Goal: Information Seeking & Learning: Learn about a topic

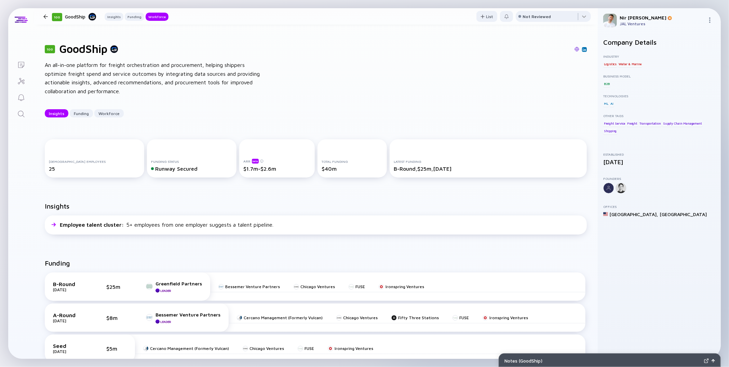
scroll to position [868, 0]
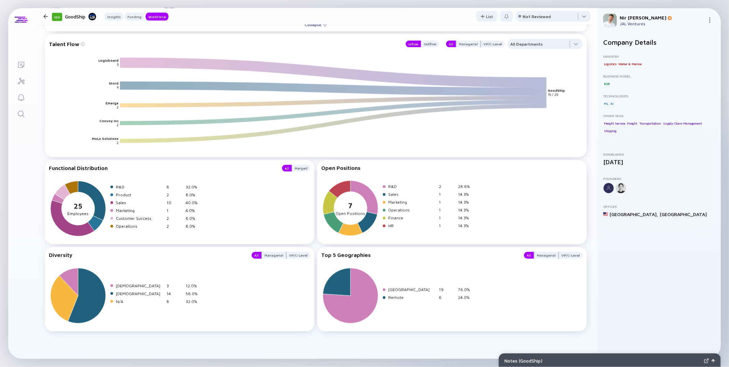
click at [26, 114] on link "Search" at bounding box center [21, 113] width 26 height 16
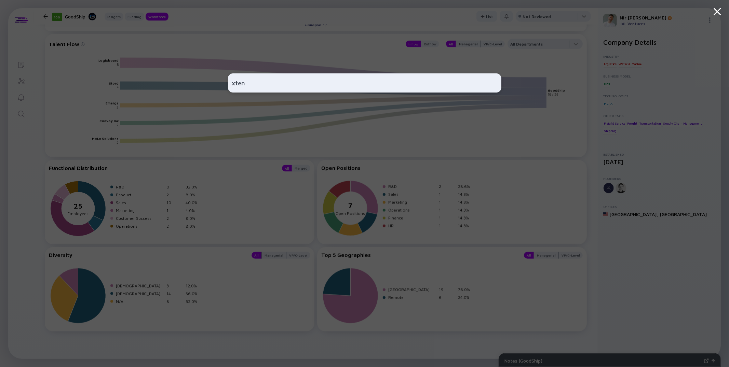
type input "xtend"
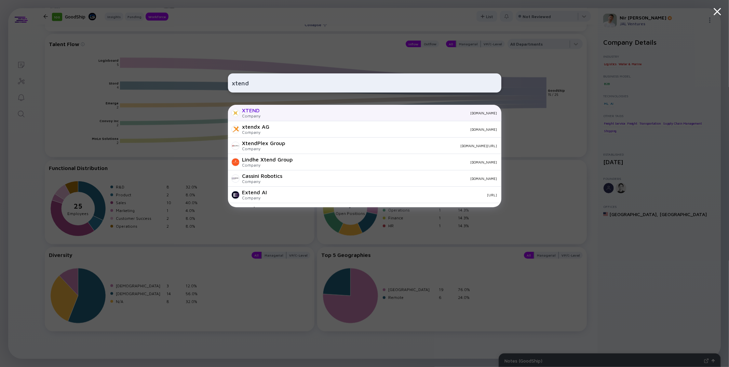
click at [285, 113] on div "[DOMAIN_NAME]" at bounding box center [381, 113] width 231 height 4
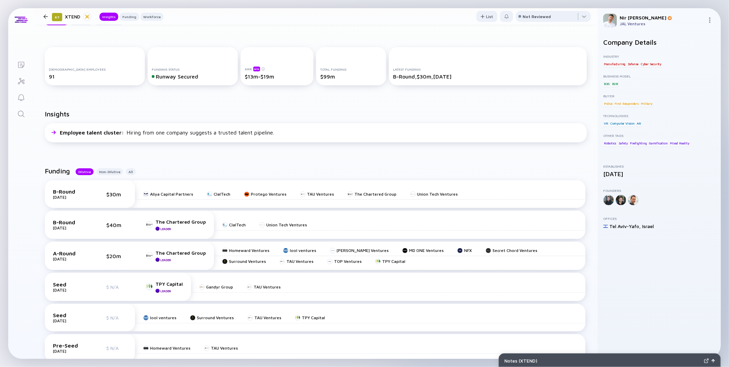
scroll to position [222, 0]
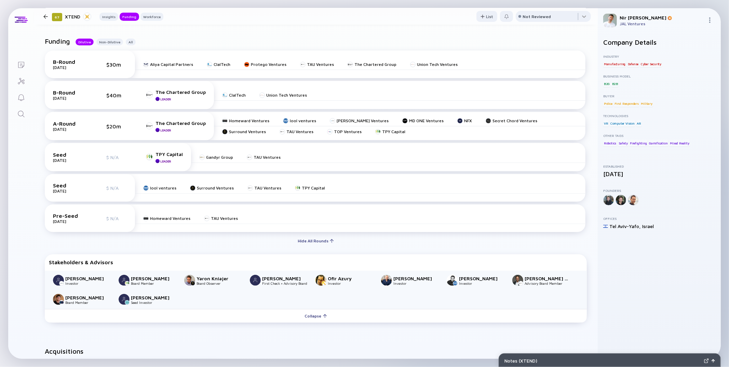
click at [22, 114] on icon "Search" at bounding box center [21, 114] width 8 height 8
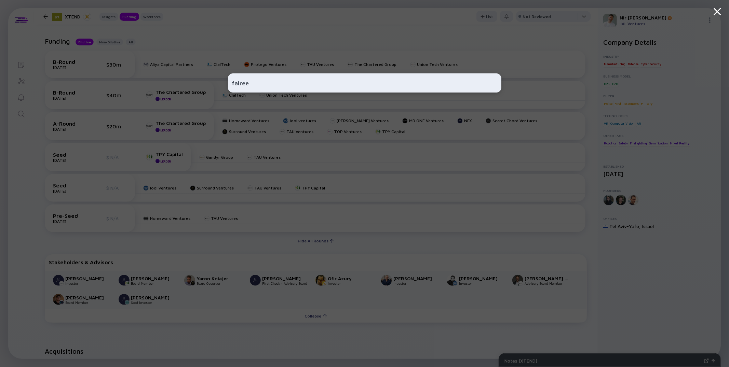
type input "faireez"
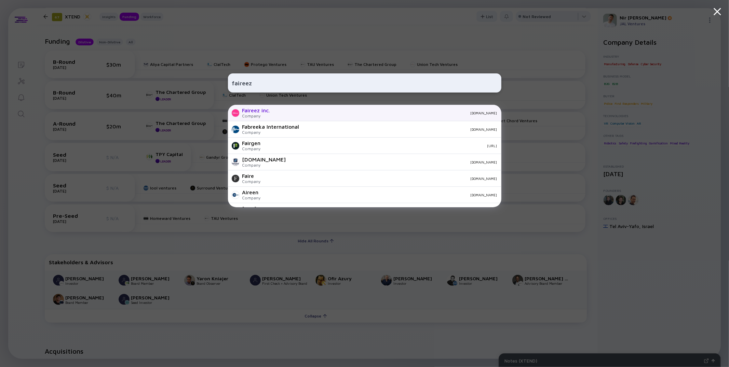
click at [273, 111] on div "Faireez inc. Company [DOMAIN_NAME]" at bounding box center [364, 113] width 273 height 16
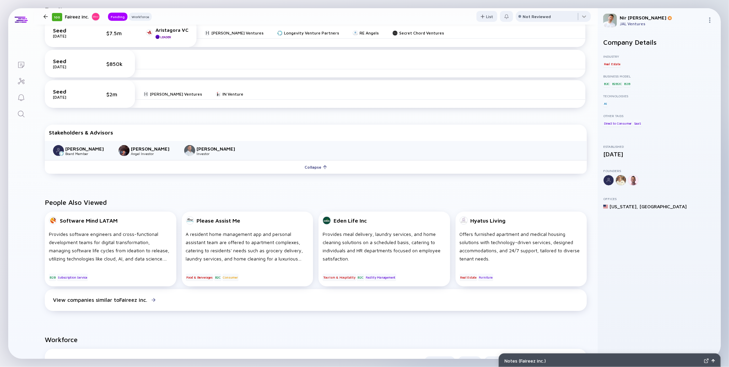
scroll to position [180, 0]
click at [18, 112] on icon "Search" at bounding box center [21, 114] width 6 height 6
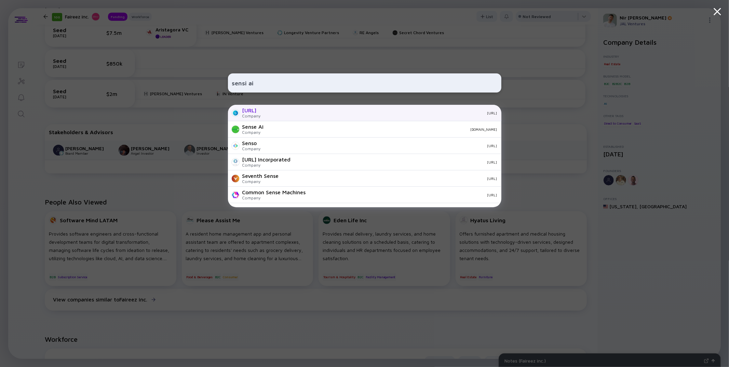
type input "sensi ai"
click at [269, 111] on div "[URL]" at bounding box center [381, 113] width 231 height 4
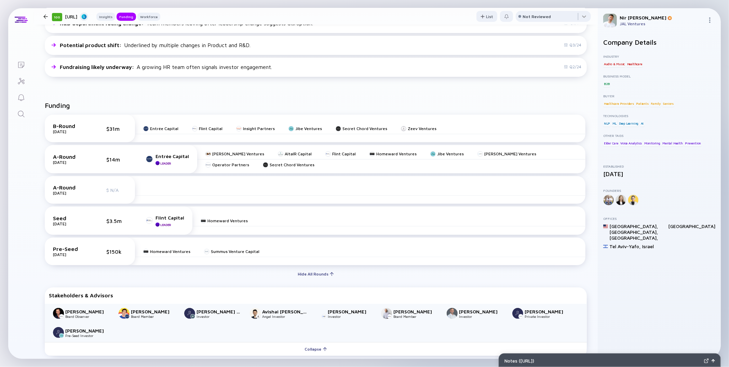
scroll to position [205, 0]
click at [45, 16] on div at bounding box center [45, 16] width 4 height 4
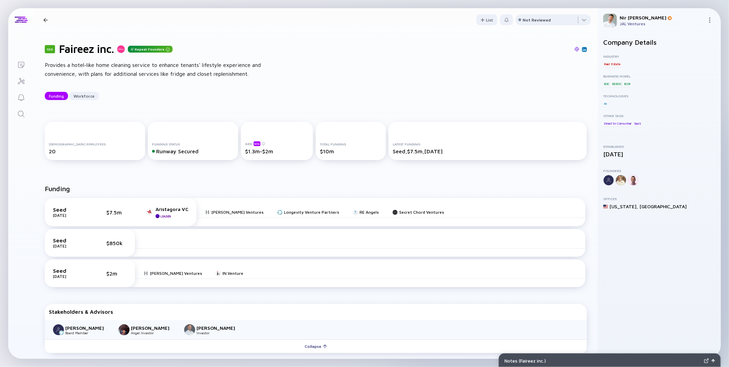
click at [21, 112] on icon "Search" at bounding box center [21, 114] width 8 height 8
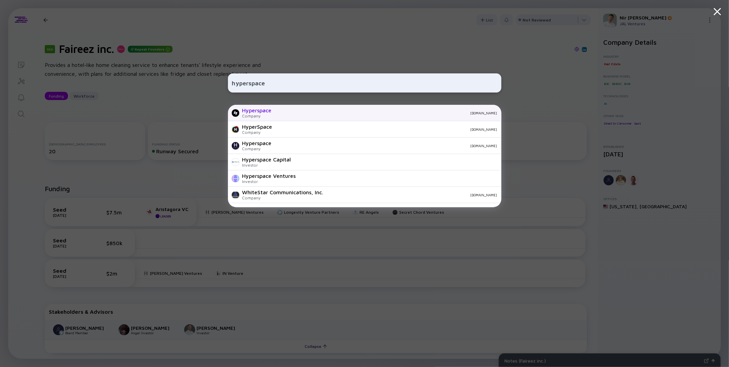
type input "hyperspace"
click at [256, 112] on div "Hyperspace" at bounding box center [256, 110] width 29 height 6
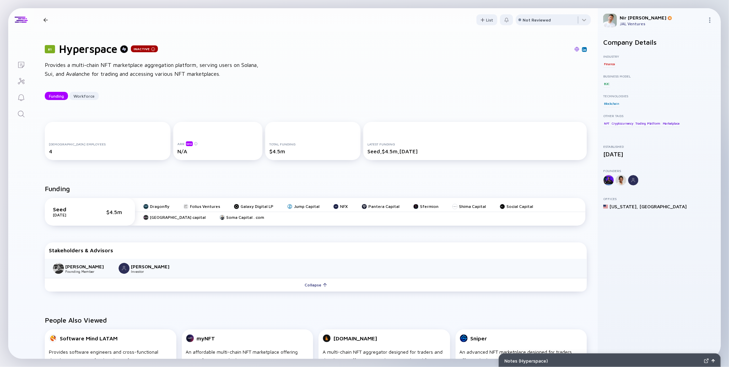
click at [17, 121] on link "Search" at bounding box center [21, 113] width 26 height 16
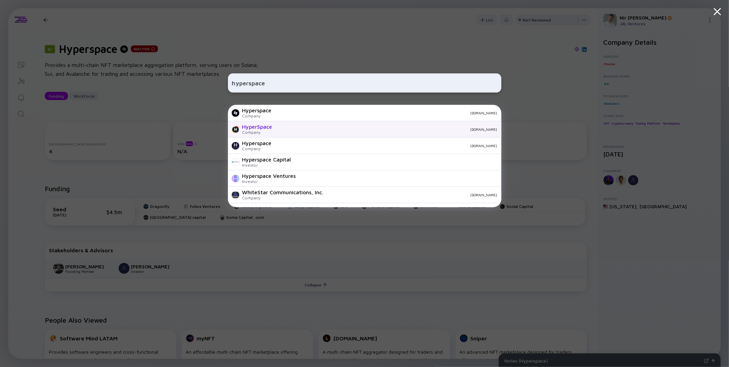
type input "hyperspace"
click at [269, 132] on div "Company" at bounding box center [257, 132] width 30 height 5
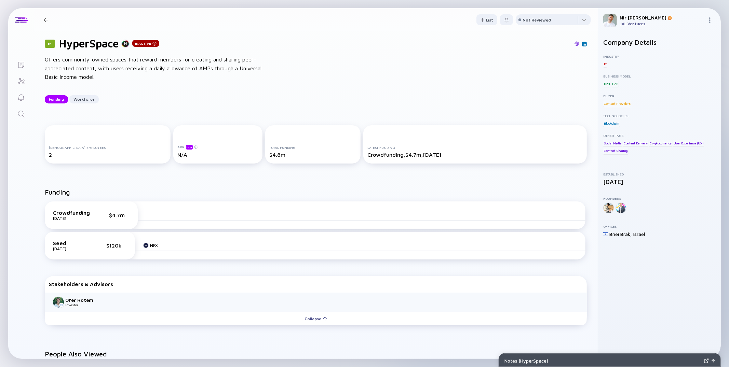
scroll to position [22, 0]
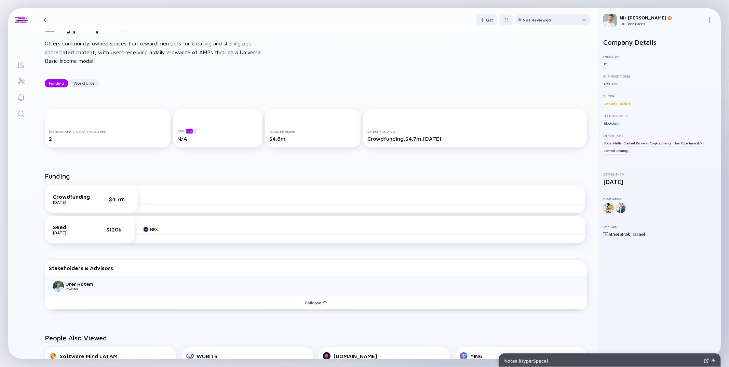
click at [20, 116] on icon "Search" at bounding box center [21, 114] width 8 height 8
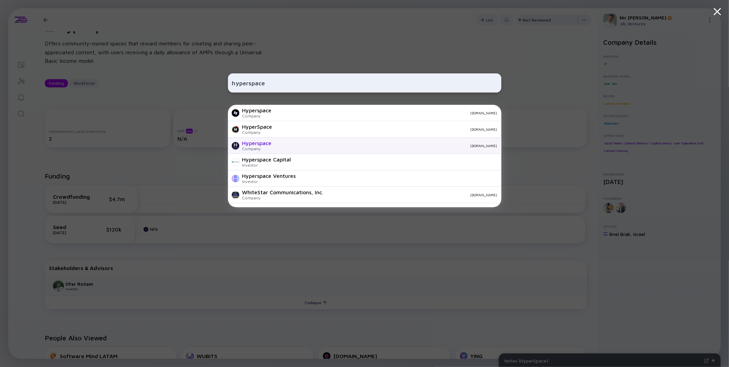
type input "hyperspace"
click at [270, 147] on div "Company" at bounding box center [256, 148] width 29 height 5
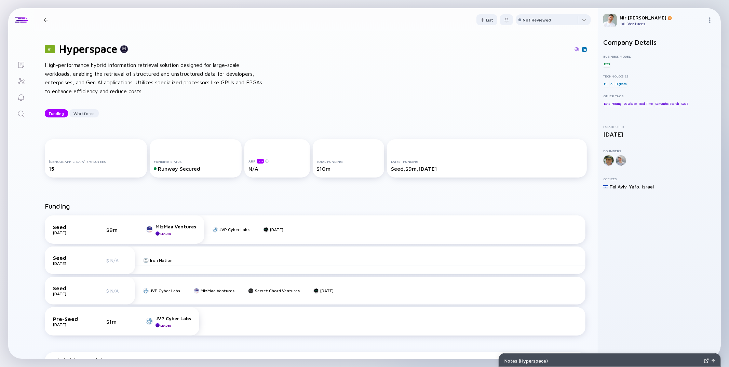
click at [18, 116] on icon "Search" at bounding box center [21, 114] width 8 height 8
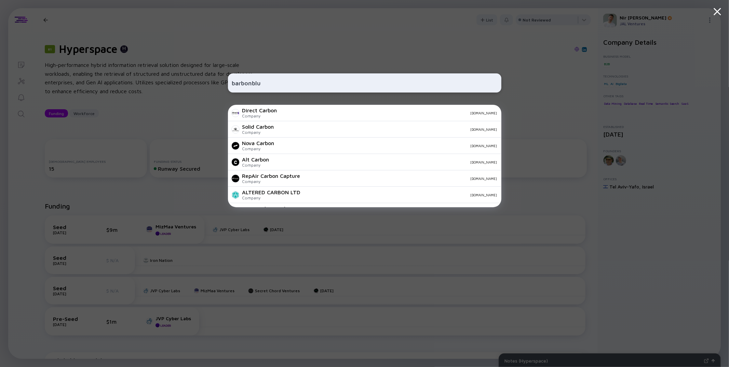
type input "barbonblue"
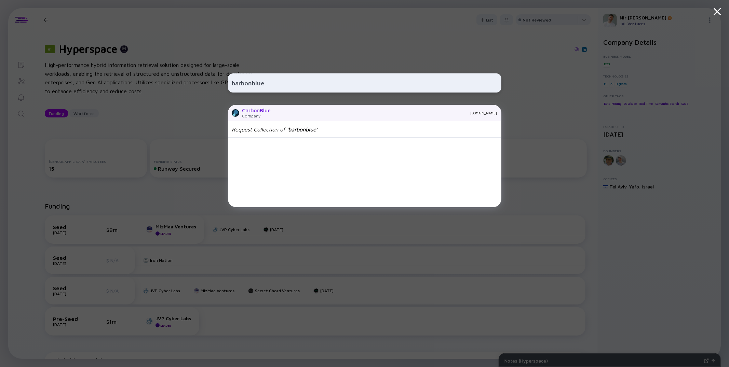
click at [262, 114] on div "Company" at bounding box center [256, 115] width 29 height 5
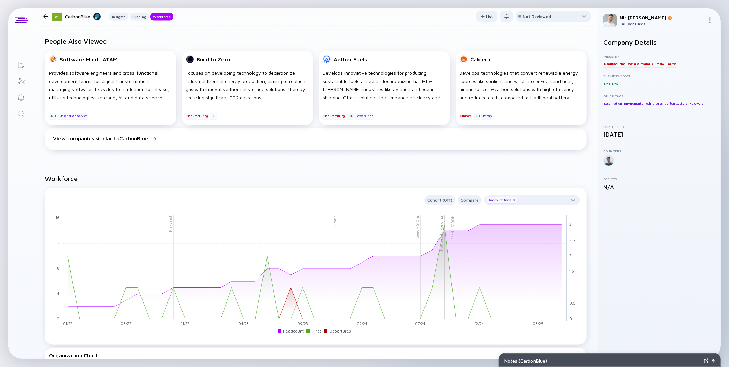
scroll to position [416, 0]
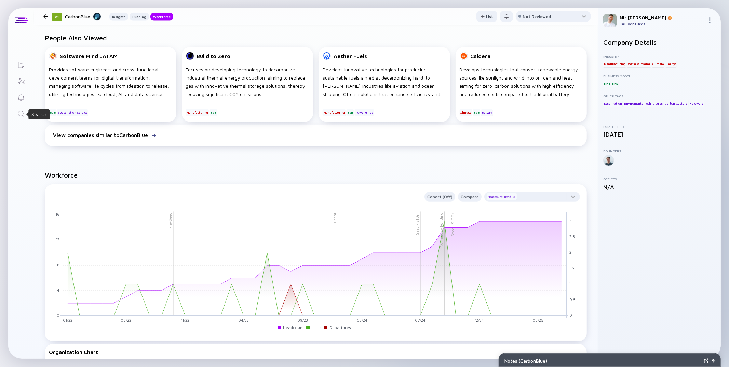
click at [24, 117] on icon "Search" at bounding box center [21, 114] width 8 height 8
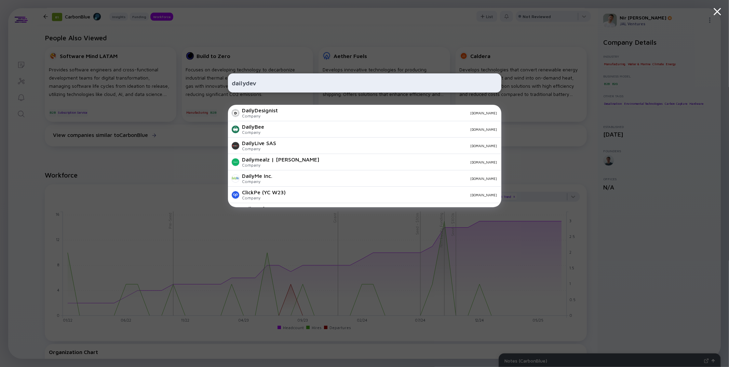
click at [247, 82] on input "dailydev" at bounding box center [364, 83] width 265 height 12
type input "daily dev"
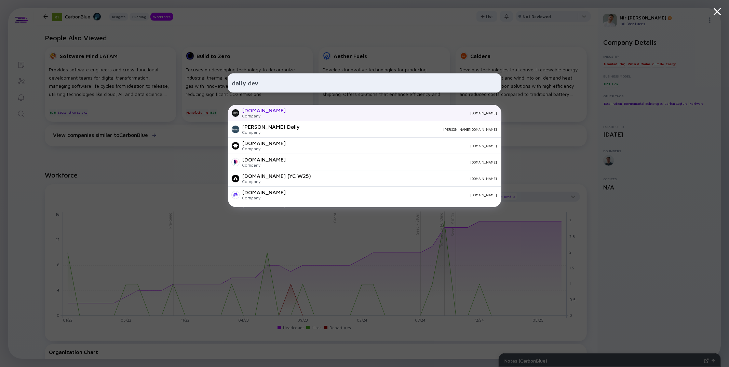
click at [278, 116] on div "[DOMAIN_NAME] Company [DOMAIN_NAME]" at bounding box center [364, 113] width 273 height 16
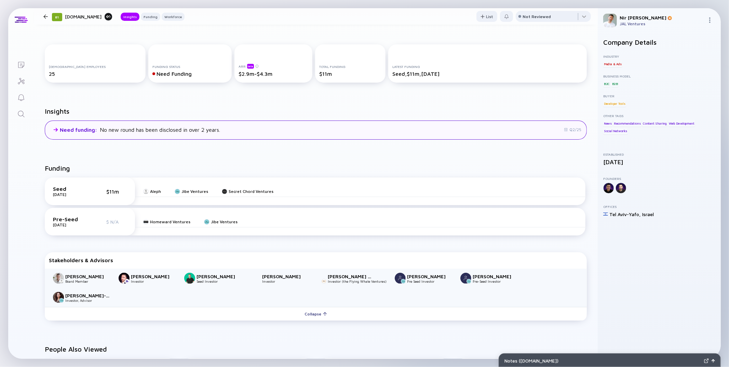
scroll to position [73, 0]
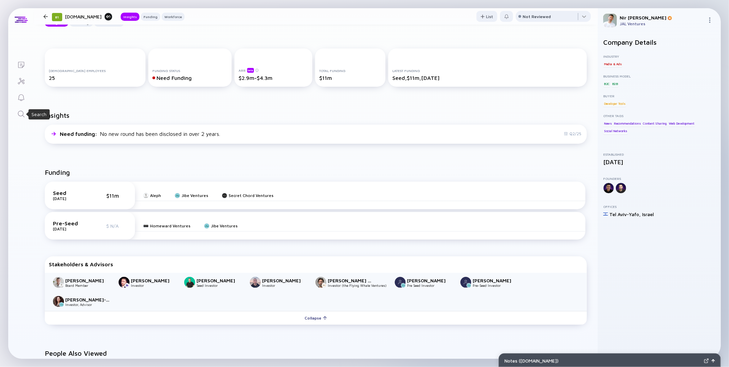
click at [19, 112] on icon "Search" at bounding box center [21, 114] width 8 height 8
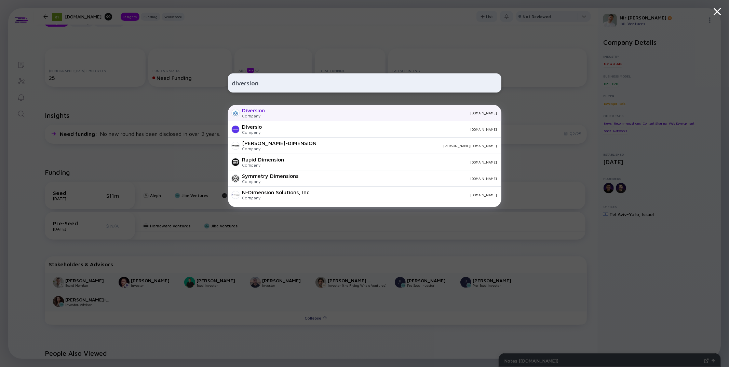
type input "diversion"
click at [276, 112] on div "[DOMAIN_NAME]" at bounding box center [384, 113] width 227 height 4
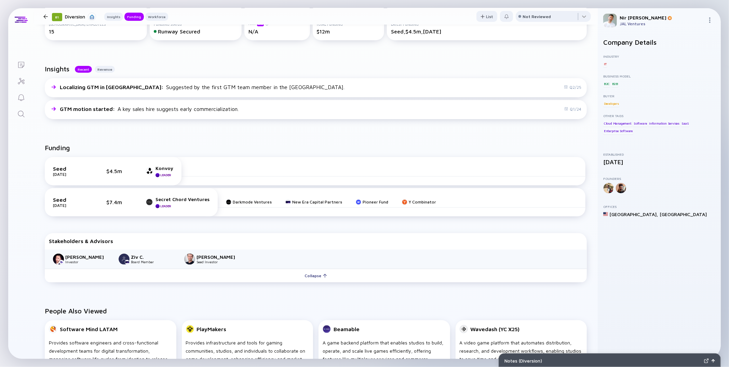
scroll to position [78, 0]
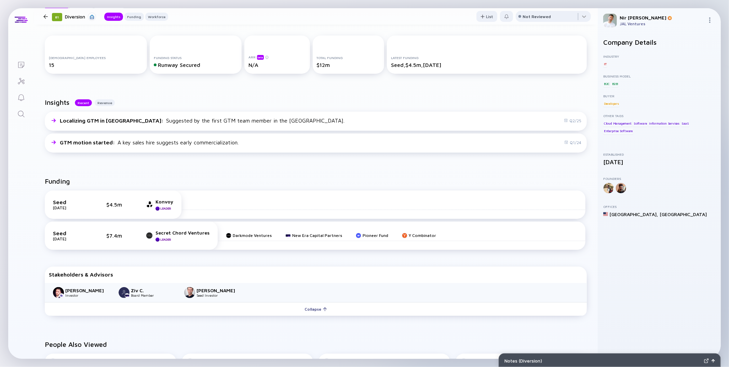
click at [22, 112] on icon "Search" at bounding box center [21, 114] width 8 height 8
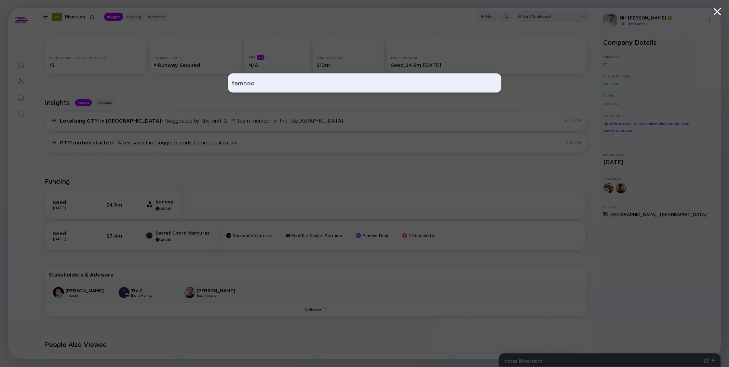
type input "tamnoon"
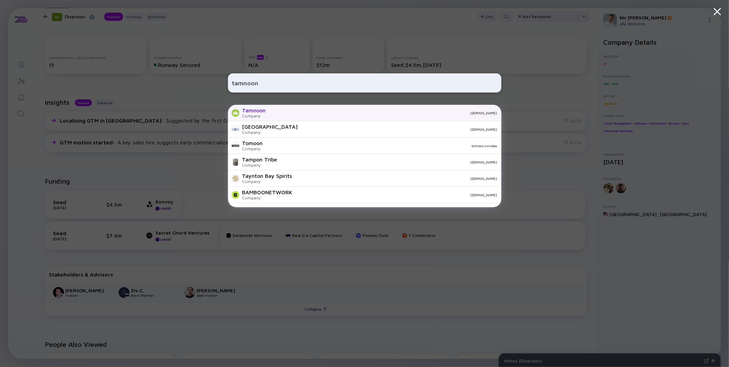
click at [272, 110] on div "Tamnoon Company [DOMAIN_NAME]" at bounding box center [364, 113] width 273 height 16
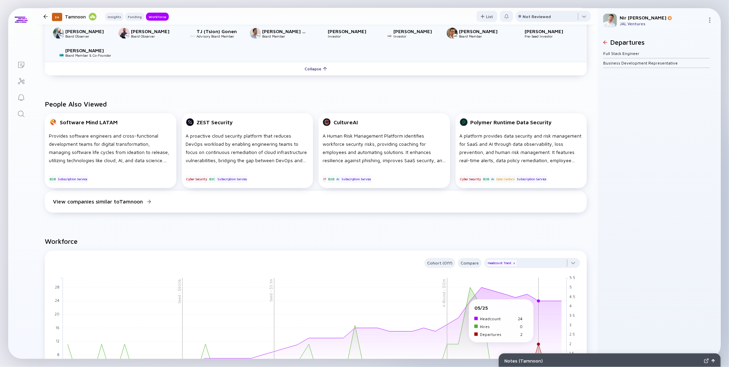
scroll to position [179, 0]
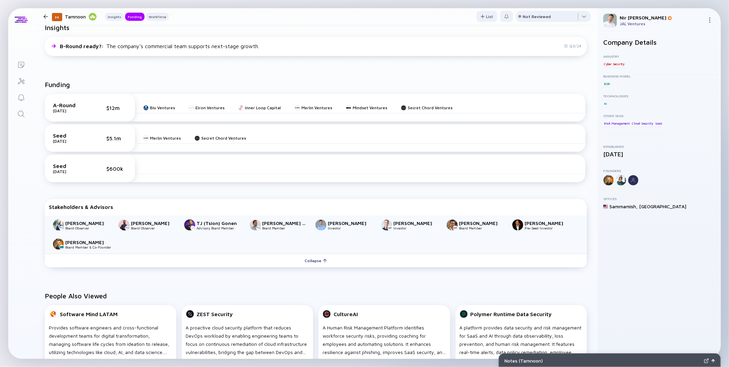
click at [20, 116] on icon "Search" at bounding box center [21, 114] width 6 height 6
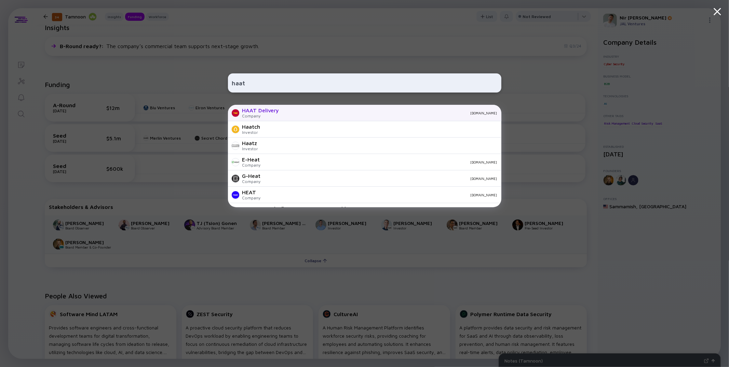
type input "haat"
click at [257, 110] on div "HAAT Delivery" at bounding box center [260, 110] width 37 height 6
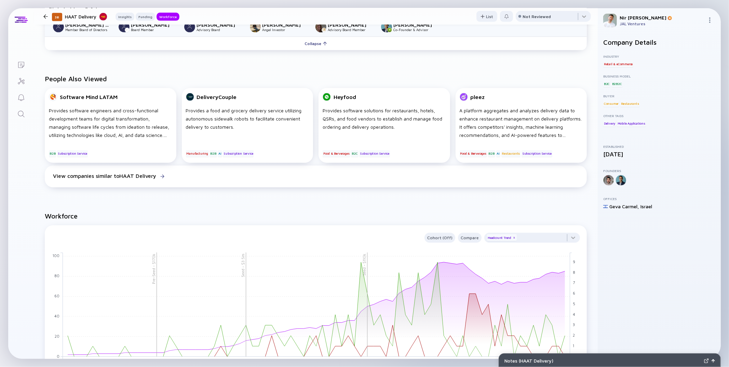
scroll to position [405, 0]
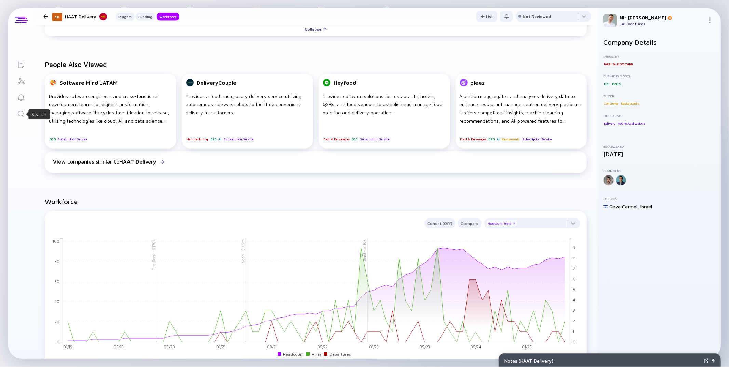
click at [23, 115] on icon "Search" at bounding box center [21, 114] width 6 height 6
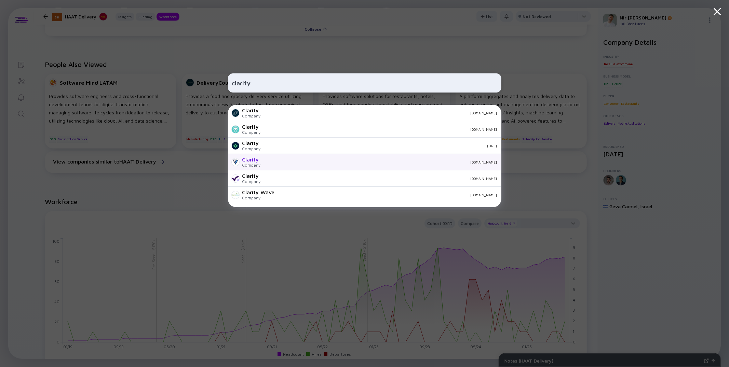
type input "clarity"
click at [267, 163] on div "[DOMAIN_NAME]" at bounding box center [381, 162] width 231 height 4
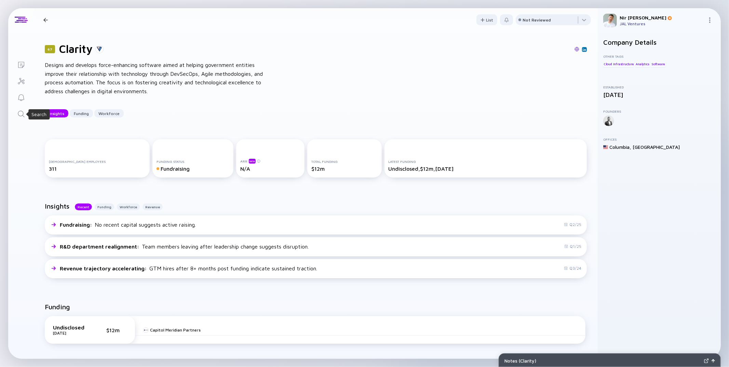
click at [18, 111] on icon "Search" at bounding box center [21, 114] width 8 height 8
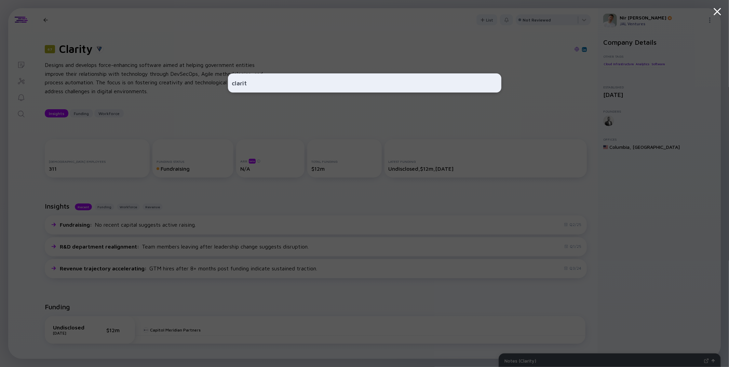
type input "clarity"
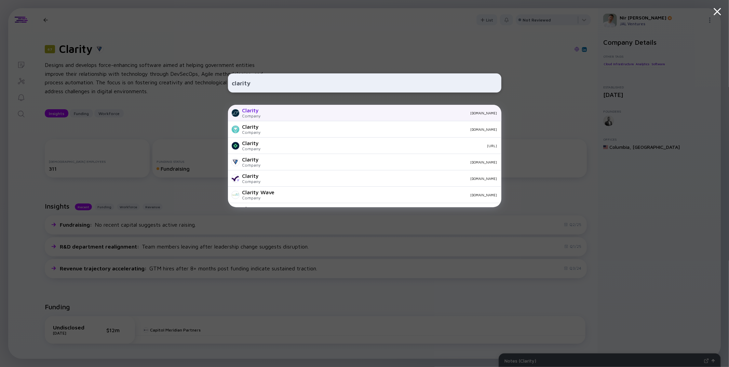
click at [320, 116] on div "Clarity Company [DOMAIN_NAME]" at bounding box center [364, 113] width 273 height 16
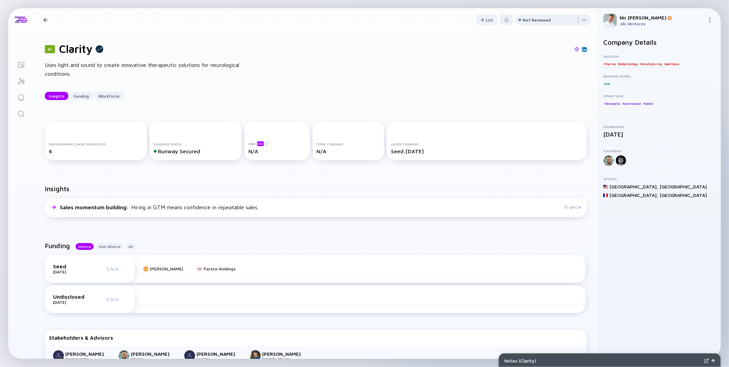
click at [21, 114] on icon "Search" at bounding box center [21, 114] width 8 height 8
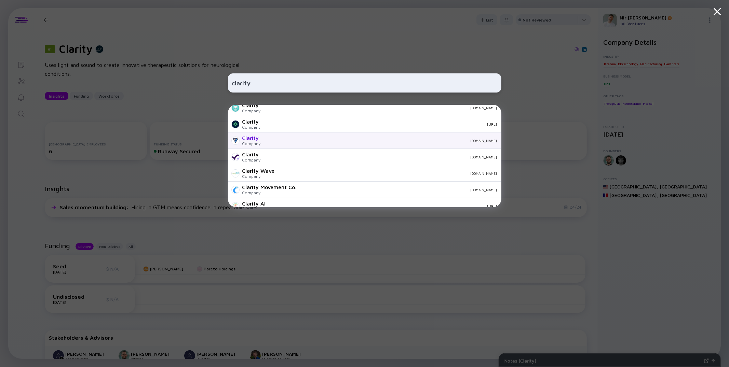
scroll to position [23, 0]
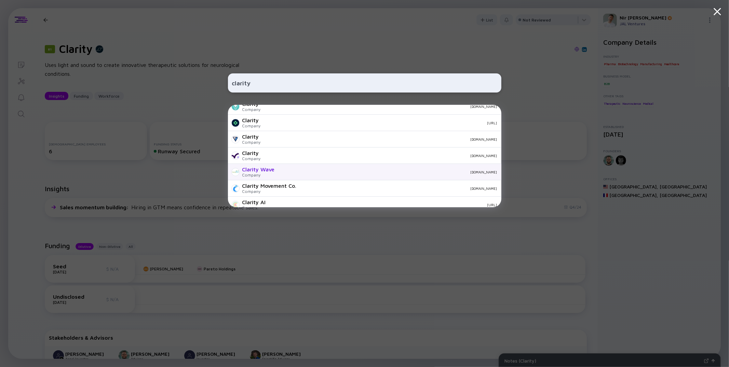
type input "clarity"
click at [269, 172] on div "Clarity Wave" at bounding box center [258, 169] width 32 height 6
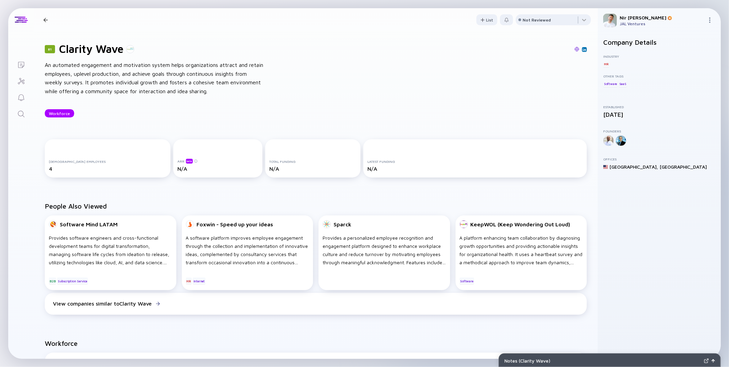
click at [19, 114] on icon "Search" at bounding box center [21, 114] width 8 height 8
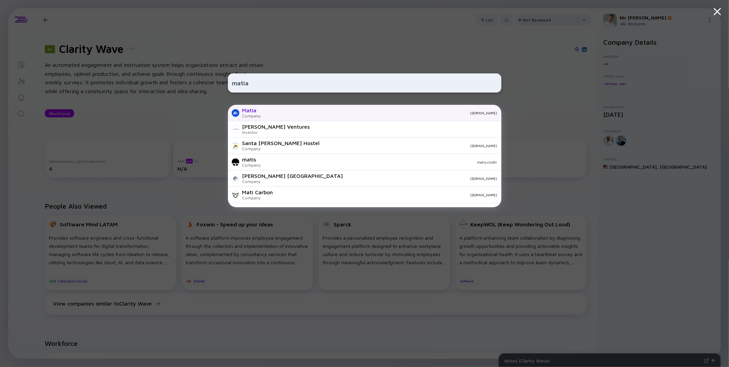
type input "matia"
click at [268, 112] on div "[DOMAIN_NAME]" at bounding box center [381, 113] width 231 height 4
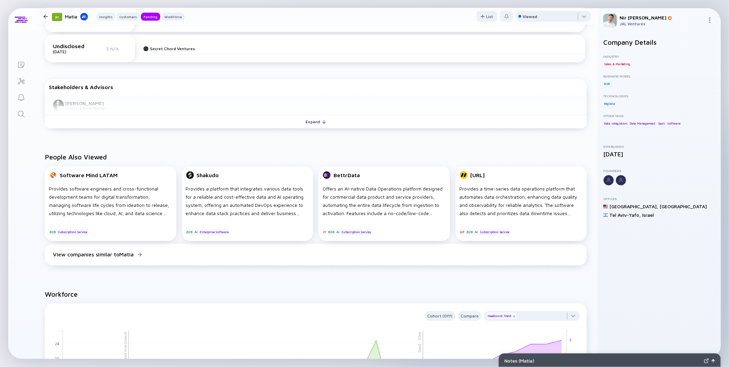
scroll to position [319, 0]
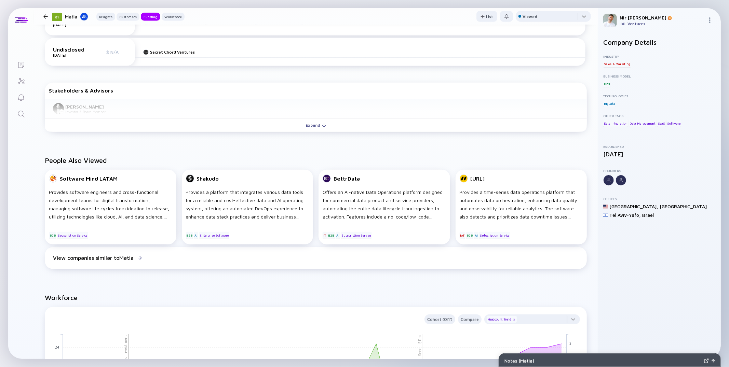
click at [294, 117] on div "[PERSON_NAME] Investor & Board Member" at bounding box center [316, 108] width 542 height 19
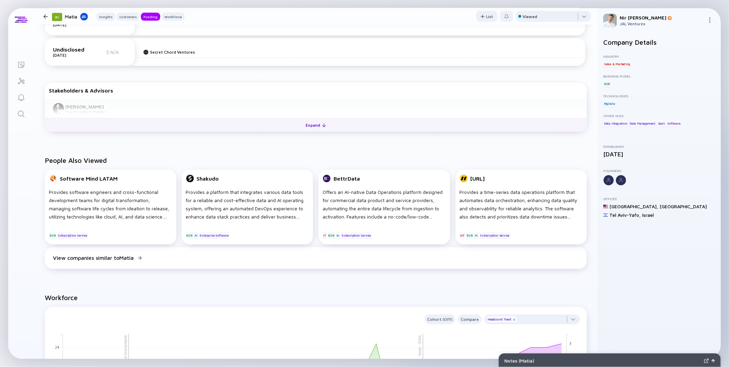
click at [294, 121] on button "Expand" at bounding box center [316, 125] width 542 height 14
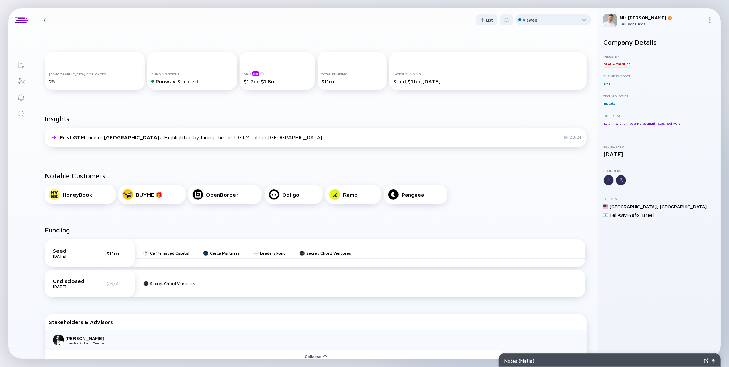
scroll to position [0, 0]
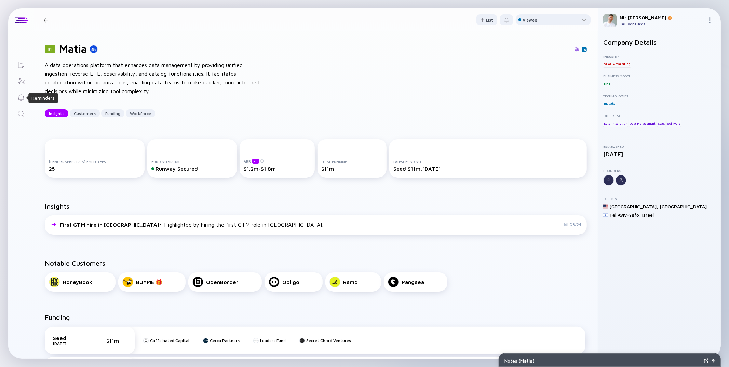
click at [21, 113] on icon "Search" at bounding box center [21, 114] width 8 height 8
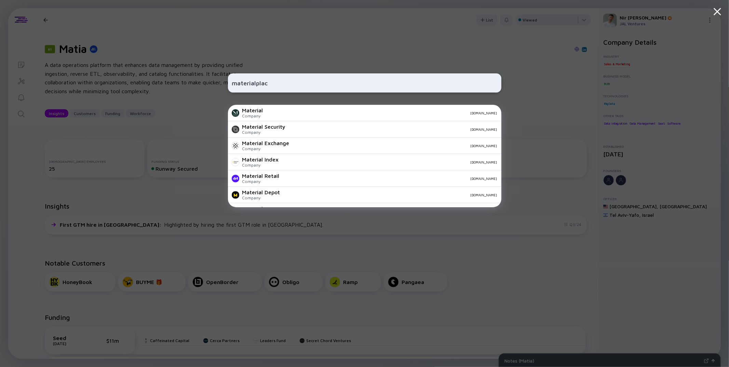
type input "materialplace"
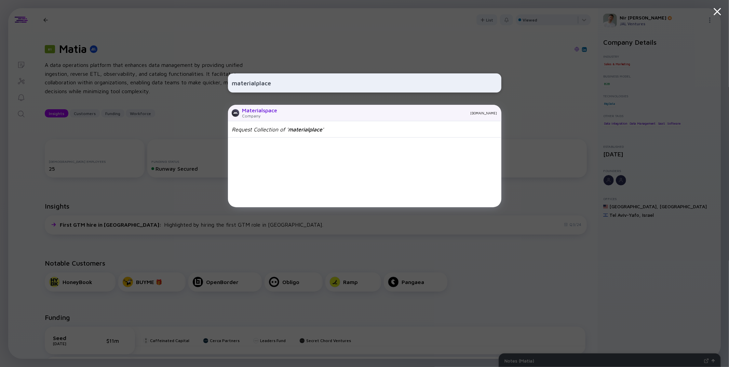
click at [268, 114] on div "Company" at bounding box center [259, 115] width 35 height 5
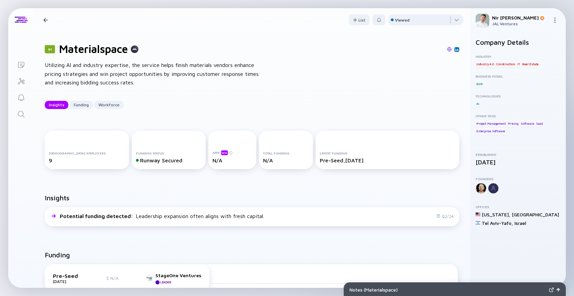
click at [21, 113] on icon "Search" at bounding box center [21, 114] width 8 height 8
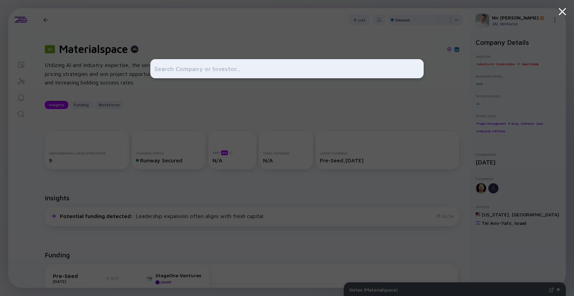
type input "Findings"
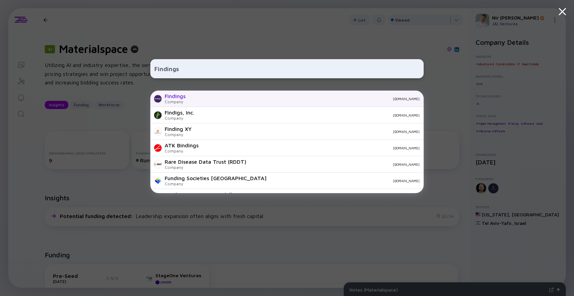
click at [200, 100] on div "[DOMAIN_NAME]" at bounding box center [305, 99] width 229 height 4
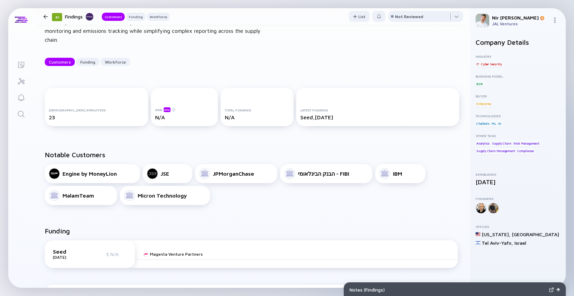
scroll to position [53, 0]
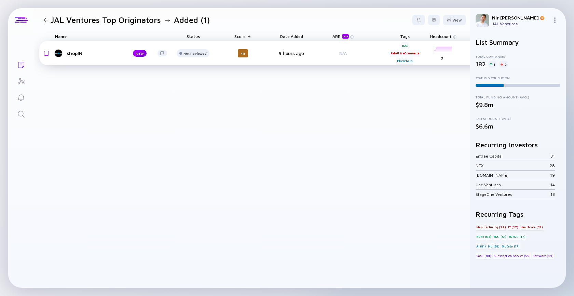
click at [73, 54] on div "shopIN" at bounding box center [94, 53] width 55 height 6
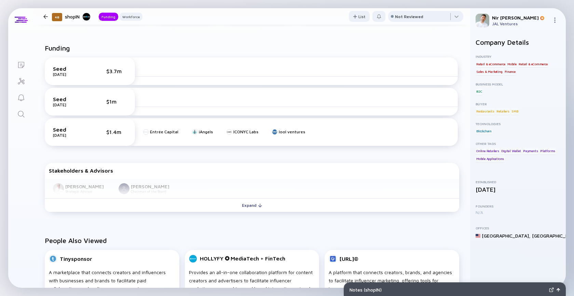
scroll to position [206, 0]
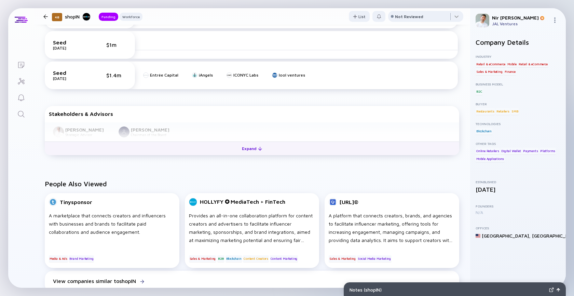
click at [185, 154] on button "Expand" at bounding box center [252, 148] width 415 height 14
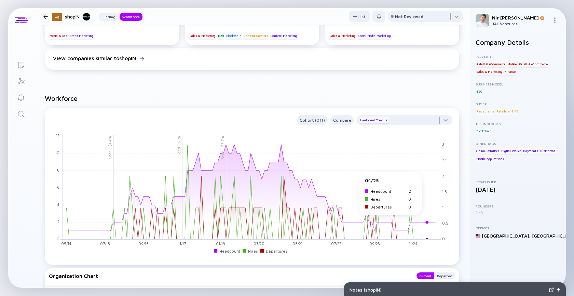
scroll to position [443, 0]
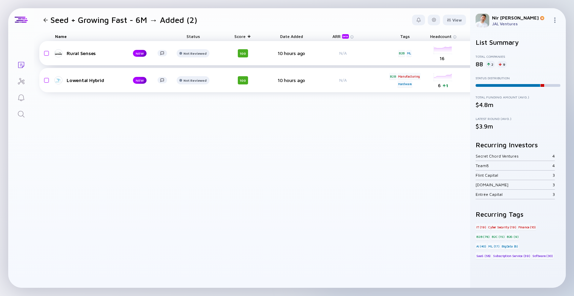
click at [77, 51] on div "Rural Senses" at bounding box center [94, 53] width 55 height 6
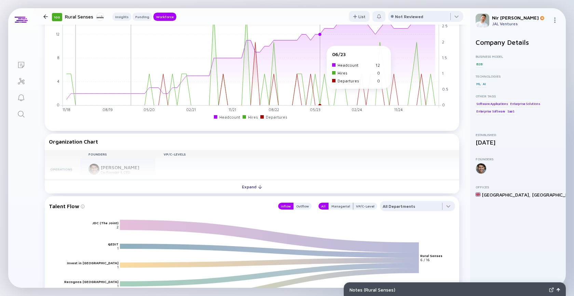
scroll to position [607, 0]
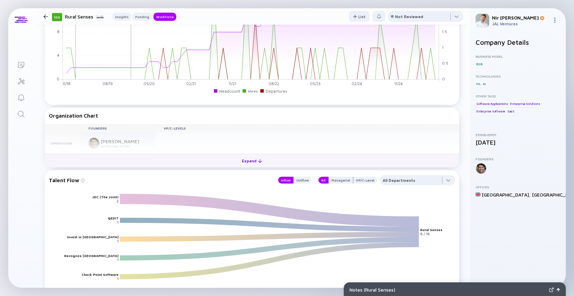
click at [245, 167] on button "Expand" at bounding box center [252, 161] width 415 height 14
click at [245, 162] on div "Collapse" at bounding box center [252, 161] width 30 height 11
click at [245, 162] on div "Expand" at bounding box center [252, 160] width 28 height 11
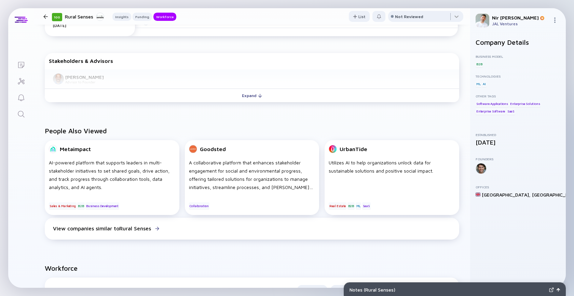
scroll to position [106, 0]
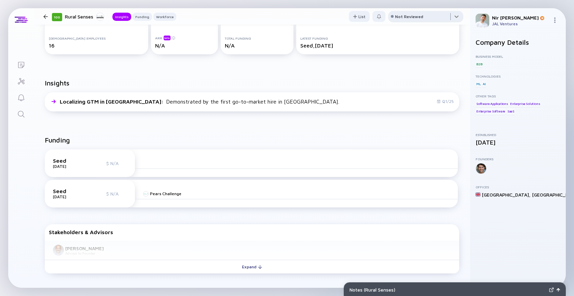
click at [415, 13] on div at bounding box center [425, 18] width 75 height 14
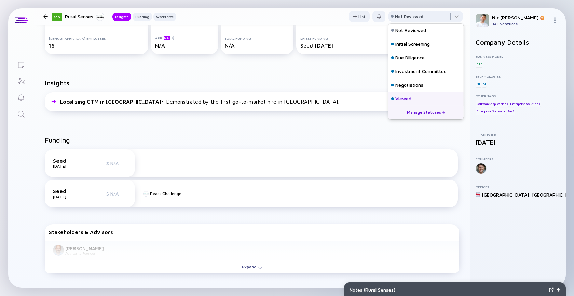
click at [417, 97] on div "Viewed" at bounding box center [426, 99] width 75 height 14
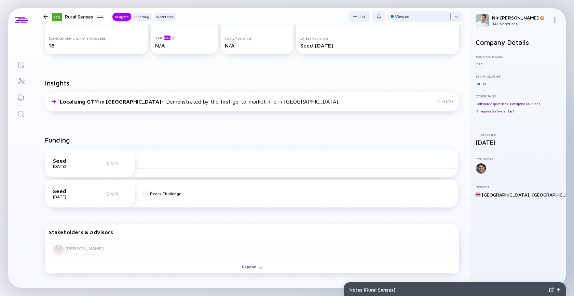
click at [42, 17] on div at bounding box center [46, 16] width 10 height 4
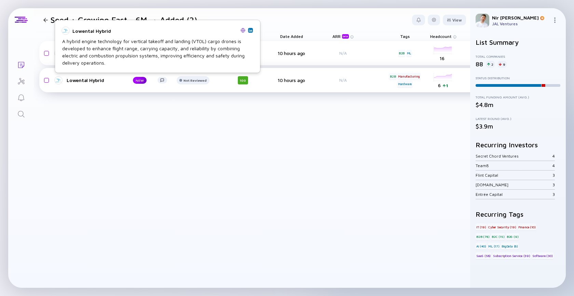
click at [89, 82] on div "Lowental Hybrid" at bounding box center [94, 80] width 55 height 6
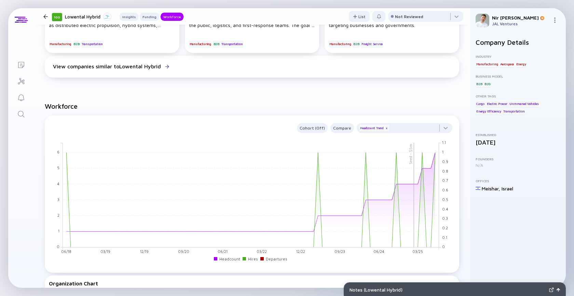
scroll to position [582, 0]
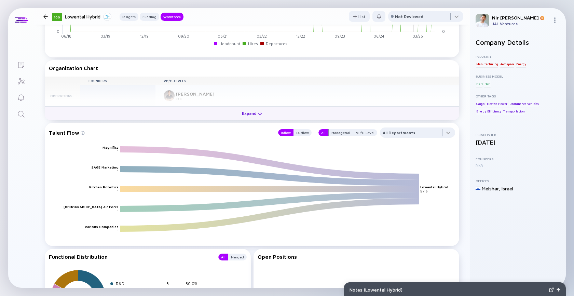
click at [246, 110] on div "Expand" at bounding box center [252, 113] width 28 height 11
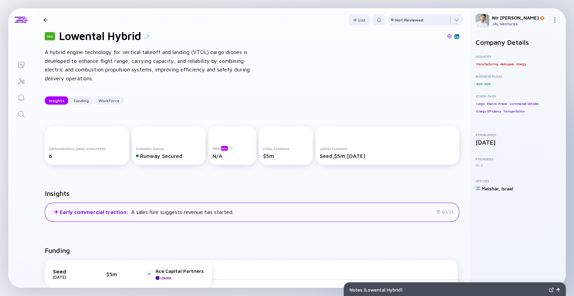
scroll to position [17, 0]
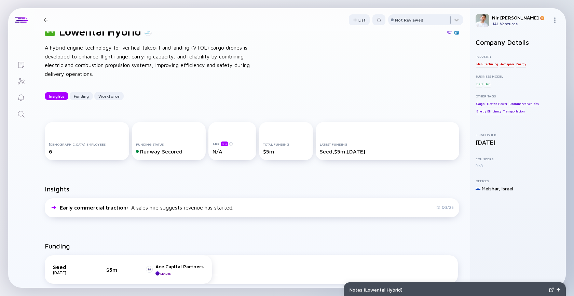
click at [142, 56] on div "A hybrid engine technology for vertical takeoff and landing (VTOL) cargo drones…" at bounding box center [154, 60] width 219 height 35
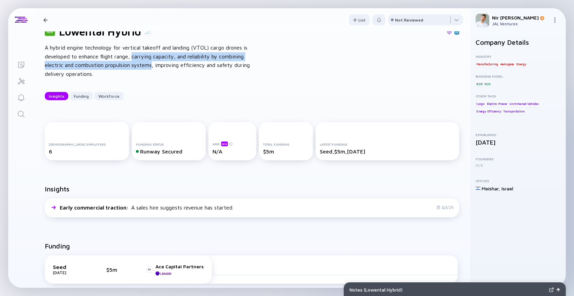
drag, startPoint x: 142, startPoint y: 56, endPoint x: 145, endPoint y: 66, distance: 10.3
click at [145, 66] on div "A hybrid engine technology for vertical takeoff and landing (VTOL) cargo drones…" at bounding box center [154, 60] width 219 height 35
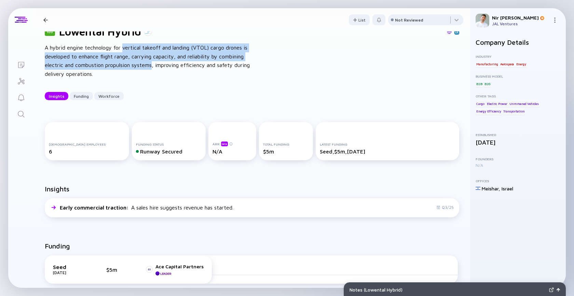
drag, startPoint x: 145, startPoint y: 66, endPoint x: 140, endPoint y: 46, distance: 20.0
click at [140, 46] on div "A hybrid engine technology for vertical takeoff and landing (VTOL) cargo drones…" at bounding box center [154, 60] width 219 height 35
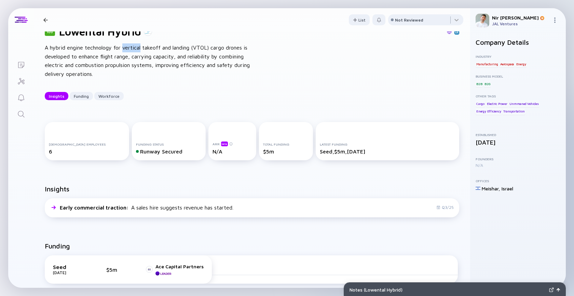
click at [140, 46] on div "A hybrid engine technology for vertical takeoff and landing (VTOL) cargo drones…" at bounding box center [154, 60] width 219 height 35
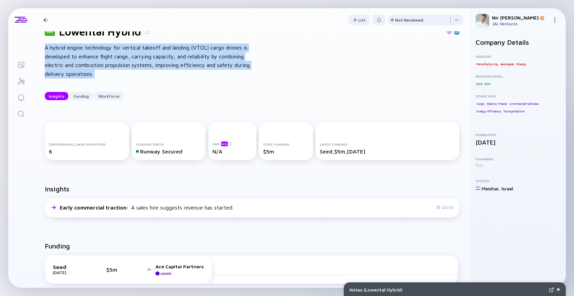
drag, startPoint x: 140, startPoint y: 46, endPoint x: 145, endPoint y: 72, distance: 26.8
click at [145, 72] on div "A hybrid engine technology for vertical takeoff and landing (VTOL) cargo drones…" at bounding box center [154, 60] width 219 height 35
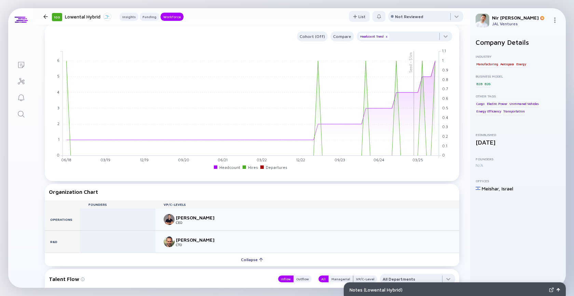
scroll to position [470, 0]
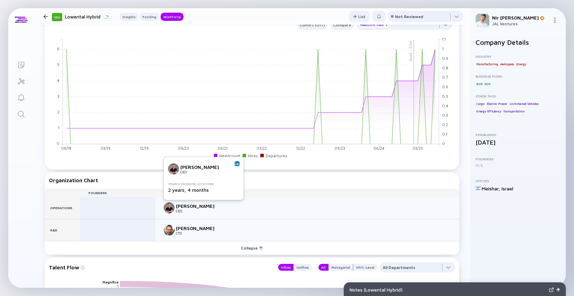
click at [235, 164] on link at bounding box center [237, 163] width 5 height 5
click at [417, 13] on div at bounding box center [425, 18] width 75 height 14
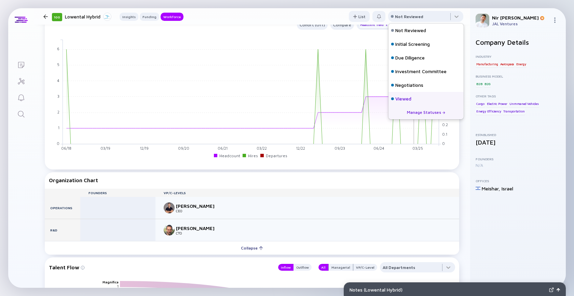
click at [405, 99] on div "Viewed" at bounding box center [403, 98] width 16 height 7
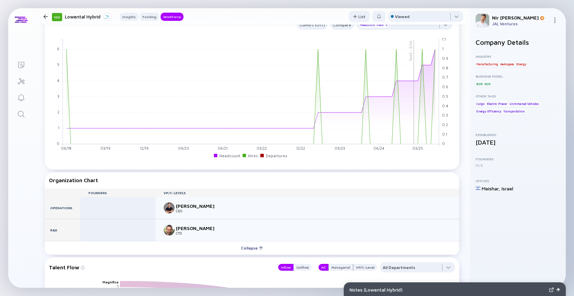
click at [41, 15] on div at bounding box center [46, 16] width 10 height 4
